Goal: Ask a question

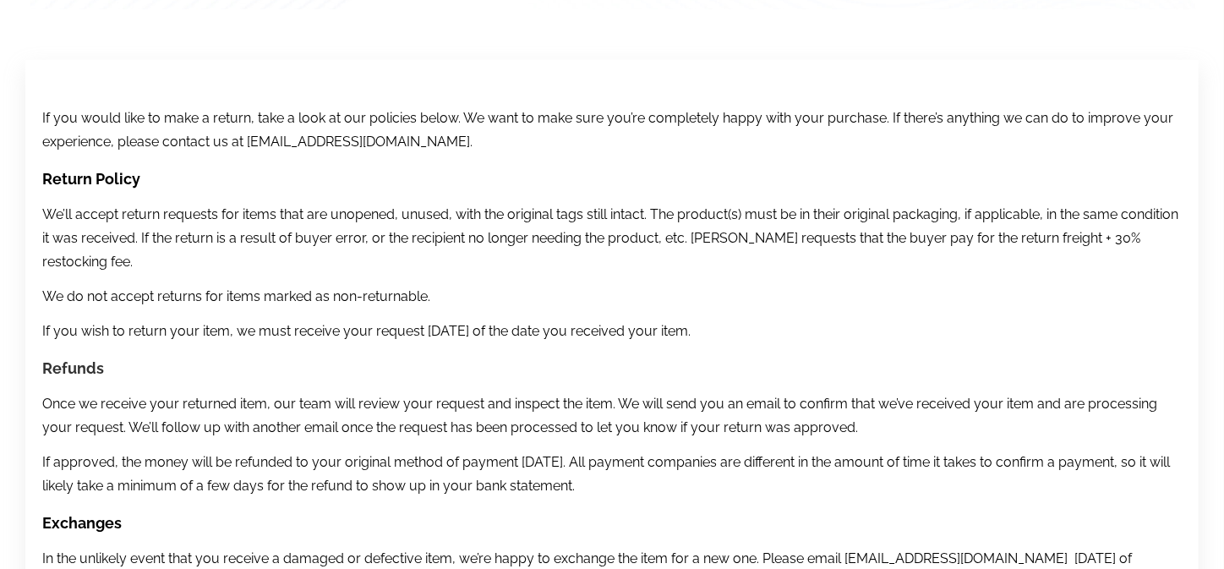
scroll to position [422, 0]
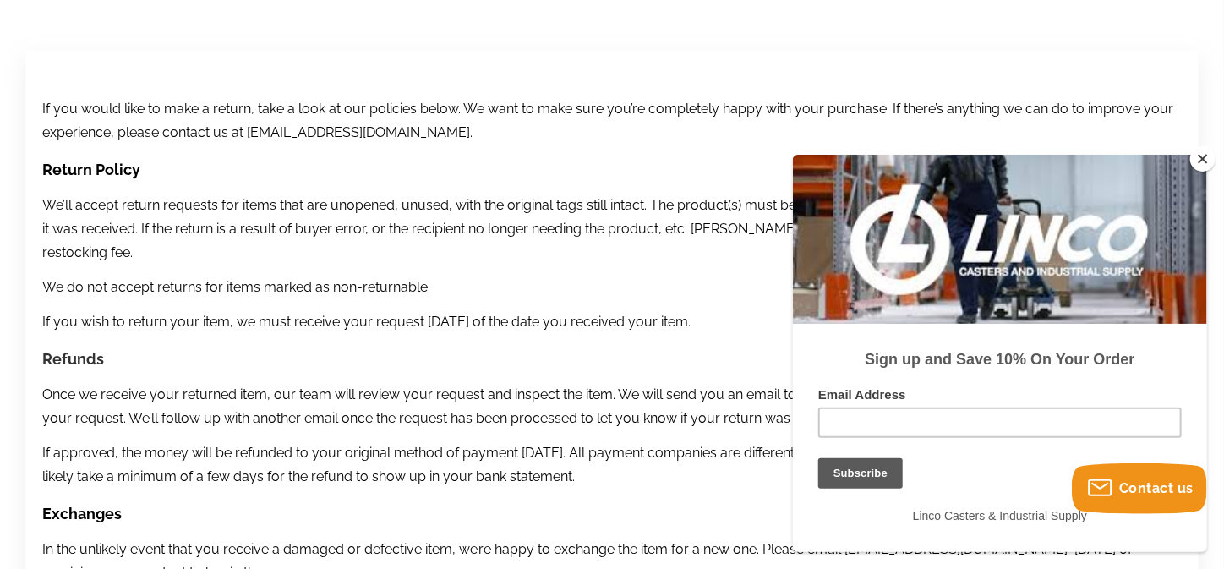
click at [1204, 160] on button "Close" at bounding box center [1203, 158] width 25 height 25
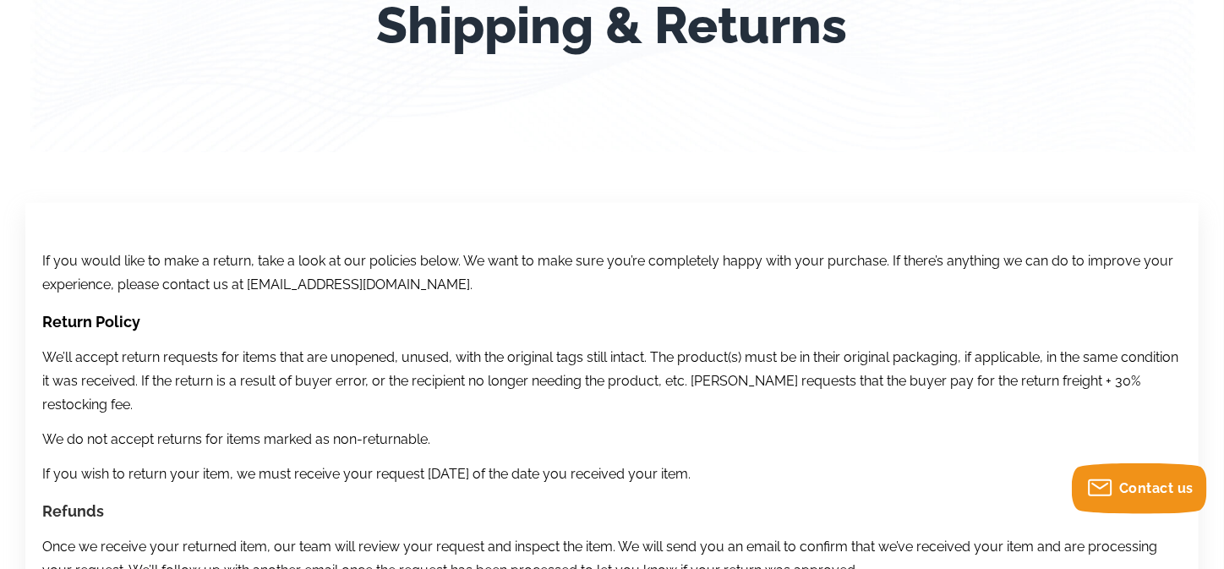
scroll to position [0, 0]
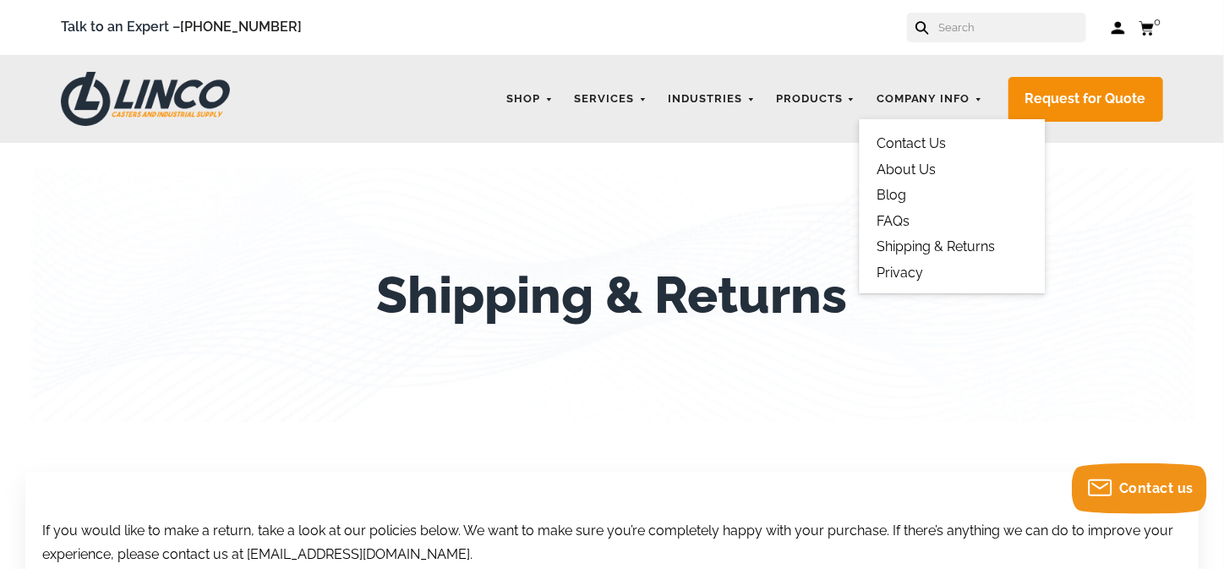
click at [956, 249] on link "Shipping & Returns" at bounding box center [936, 246] width 118 height 16
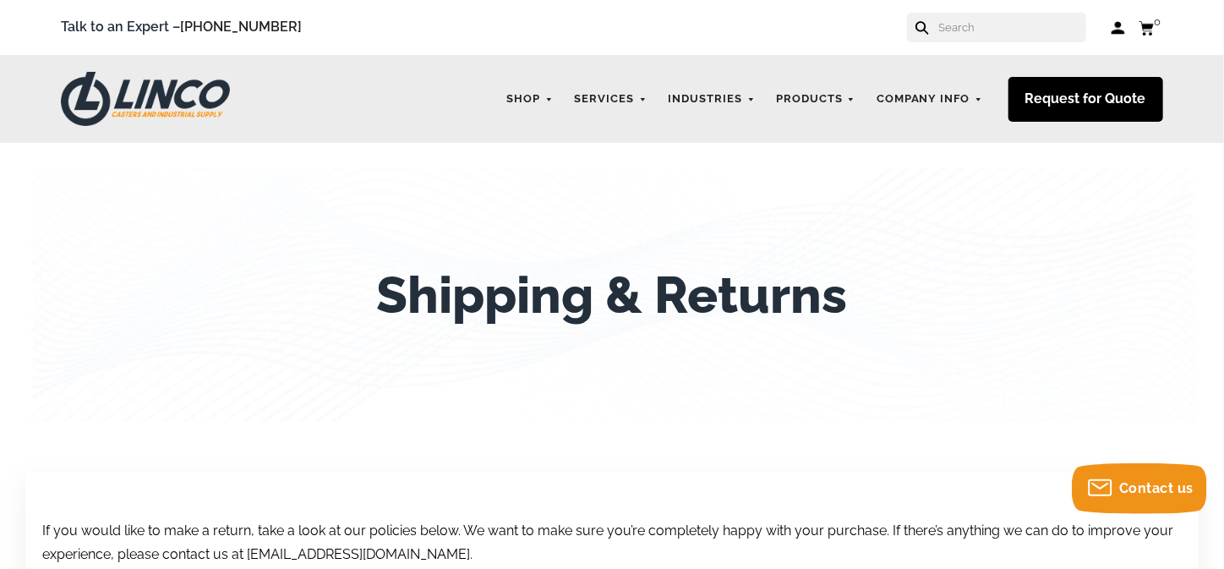
click at [1071, 101] on link "Request for Quote" at bounding box center [1086, 99] width 155 height 45
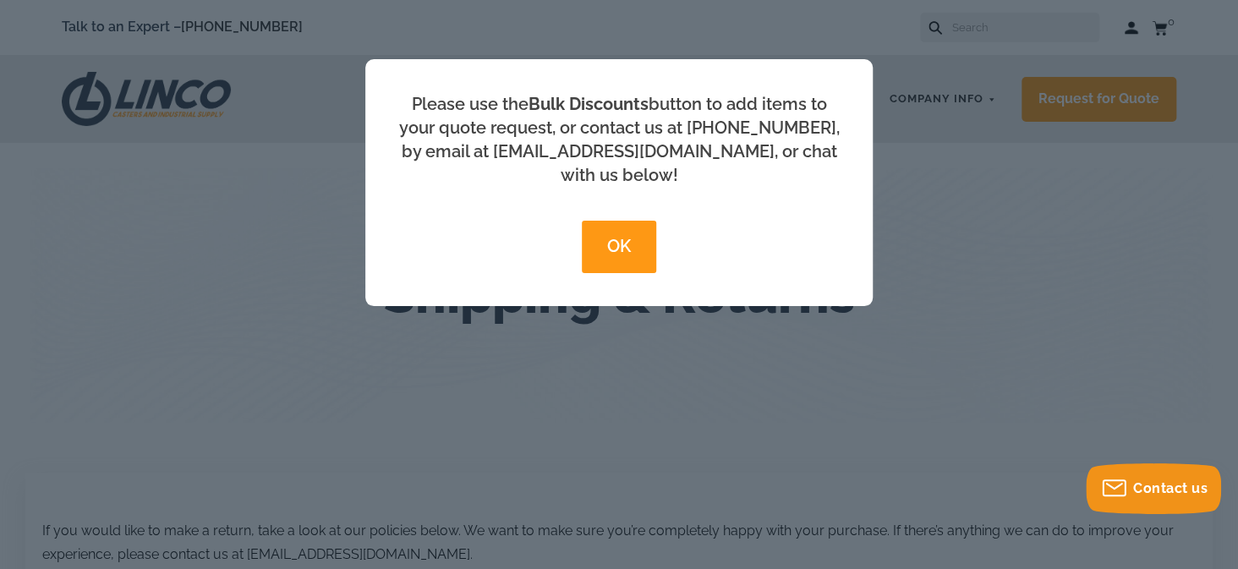
click at [614, 221] on button "OK" at bounding box center [619, 247] width 74 height 52
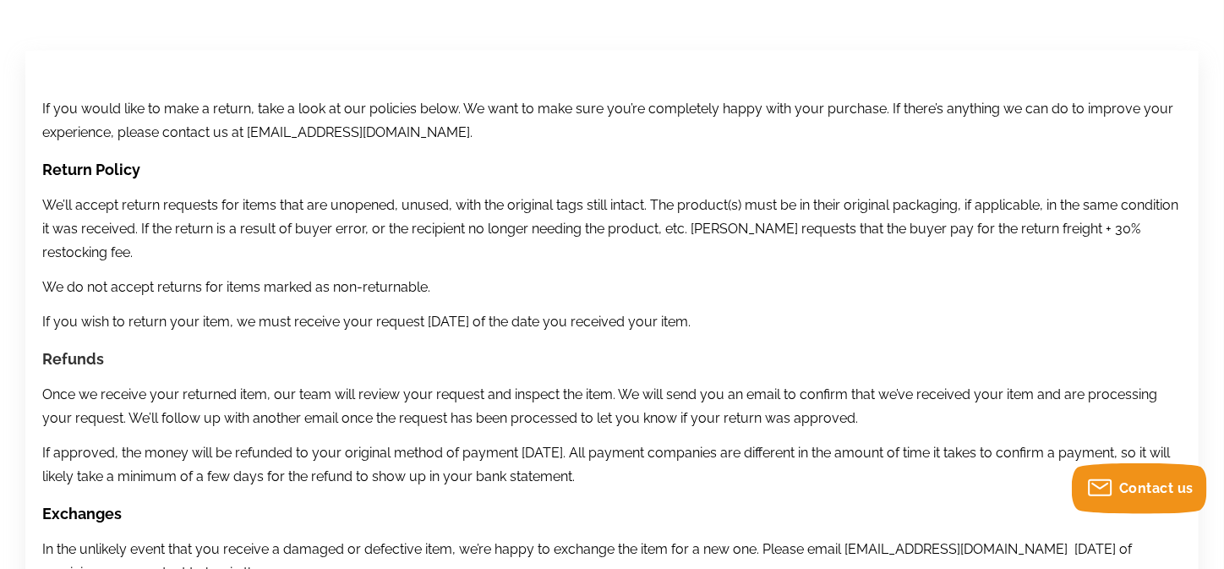
scroll to position [136, 0]
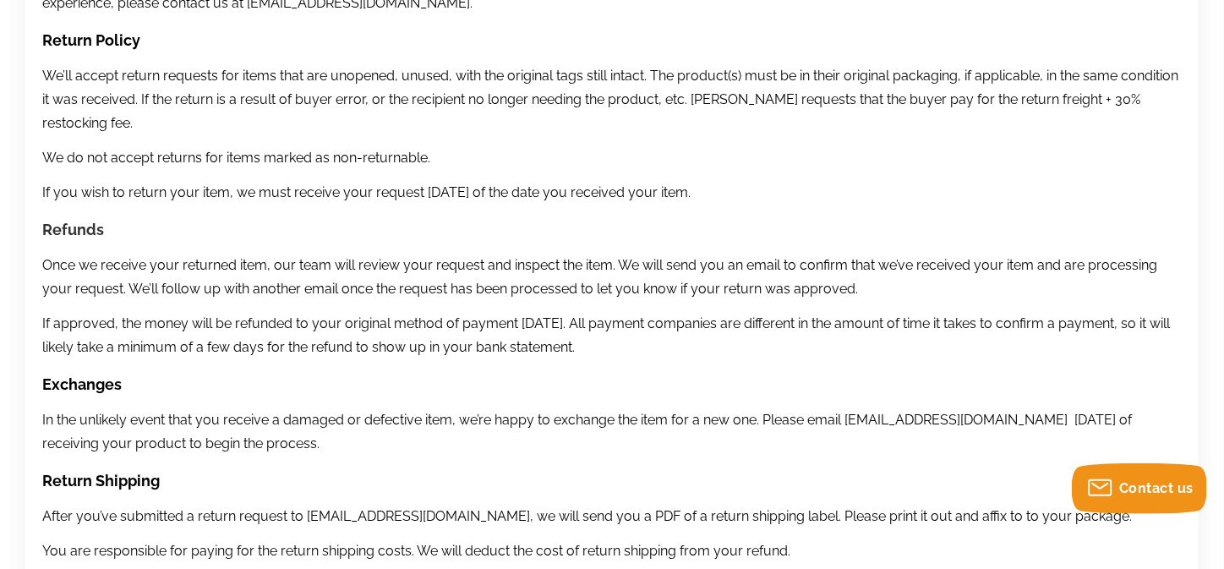
scroll to position [592, 0]
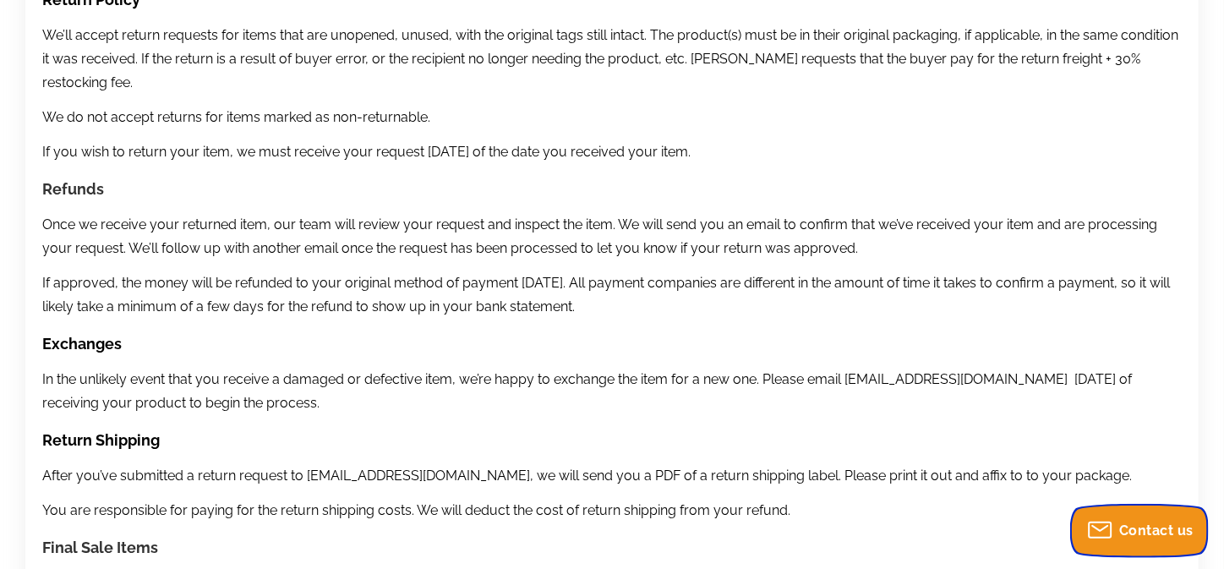
click at [1147, 496] on body "menu search cart cart-close right wishlist arrow-down star star-empty chevron-r…" at bounding box center [612, 407] width 1224 height 1998
click at [1159, 531] on span "Contact us" at bounding box center [1157, 531] width 74 height 16
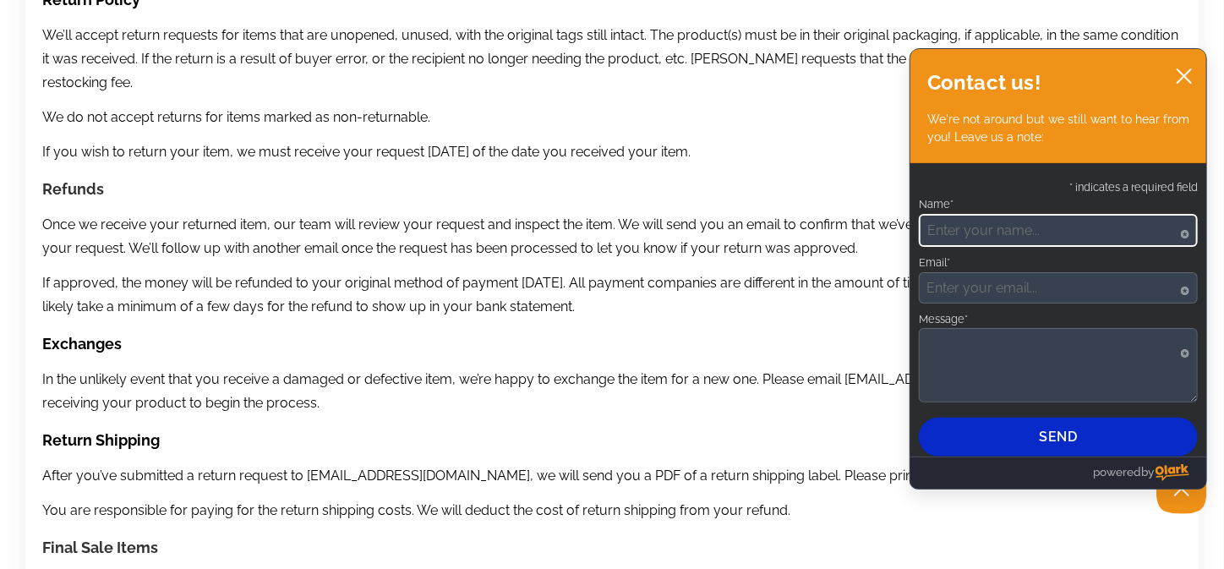
click at [952, 230] on input "Name*" at bounding box center [1058, 230] width 279 height 33
type input "Sue Carey"
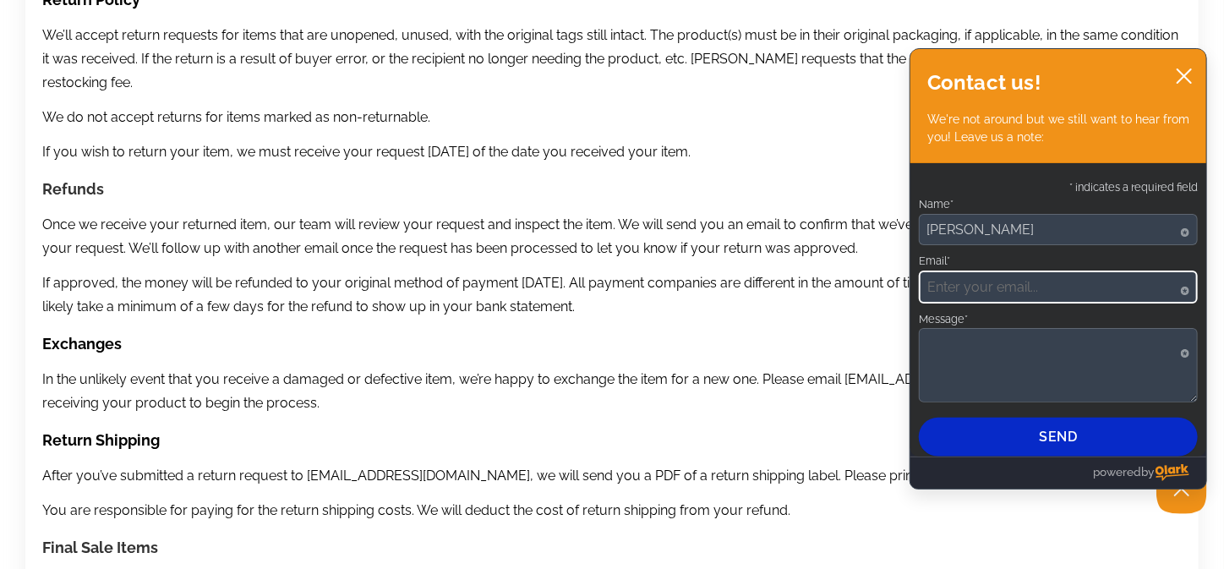
type input "sue11559@hotmail.com"
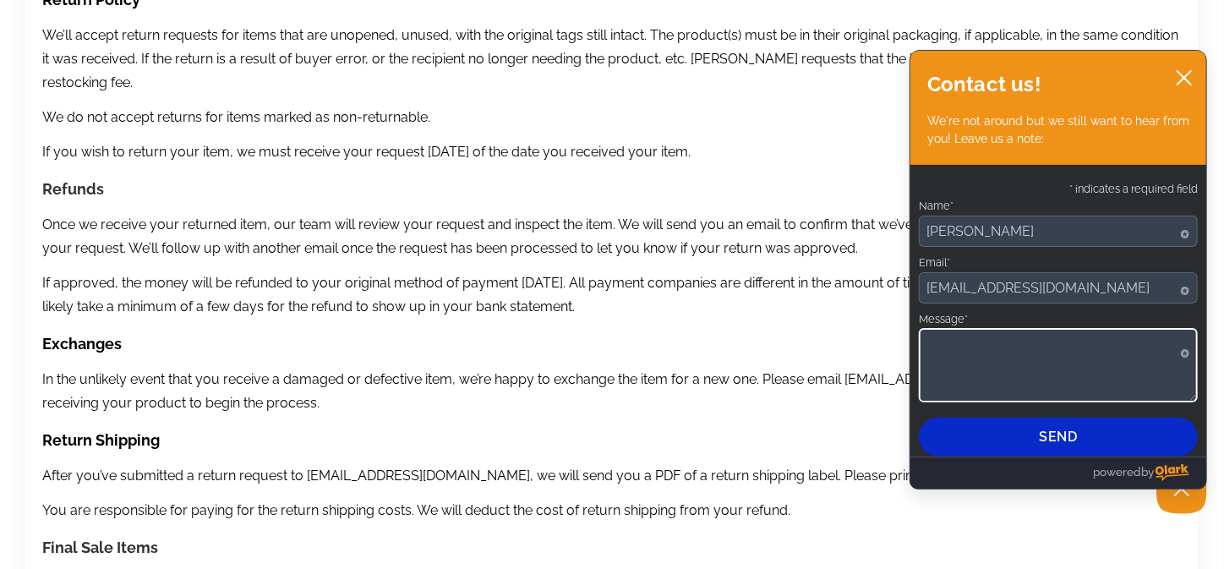
click at [939, 342] on textarea "Message*" at bounding box center [1058, 365] width 279 height 74
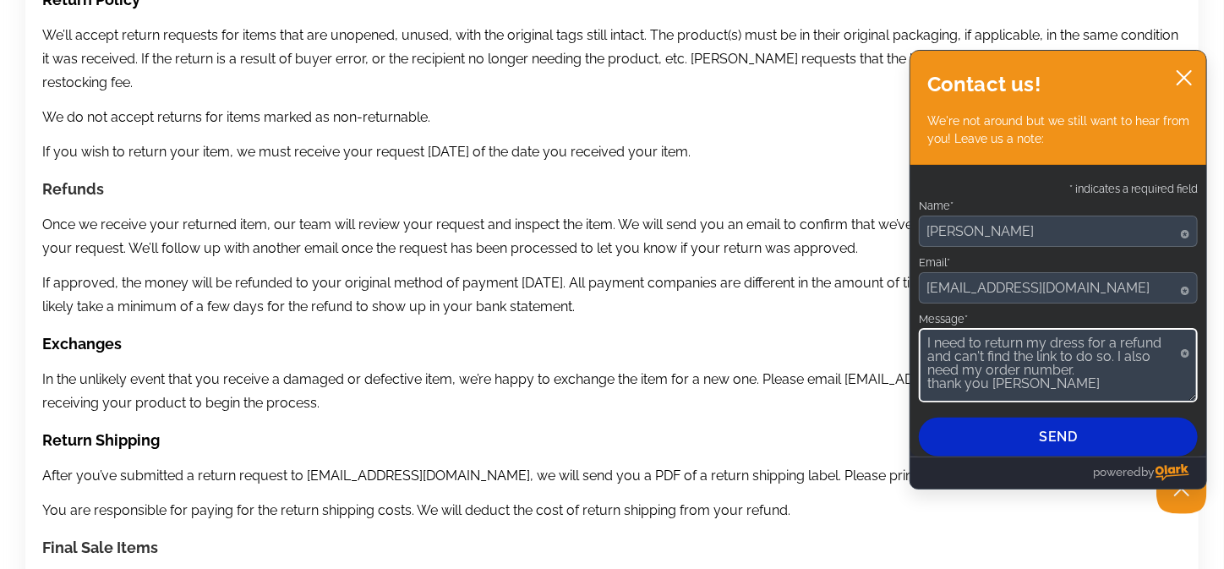
type textarea "I need to return my dress for a refund and can't find the link to do so. I also…"
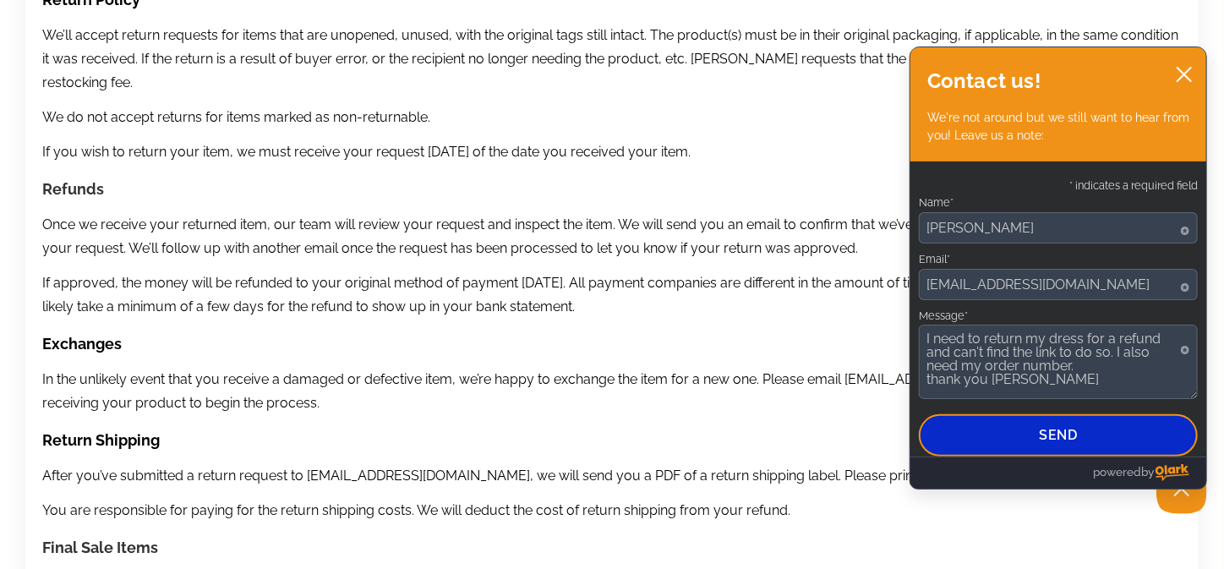
click at [1006, 443] on button "Send" at bounding box center [1058, 435] width 279 height 42
